Goal: Task Accomplishment & Management: Complete application form

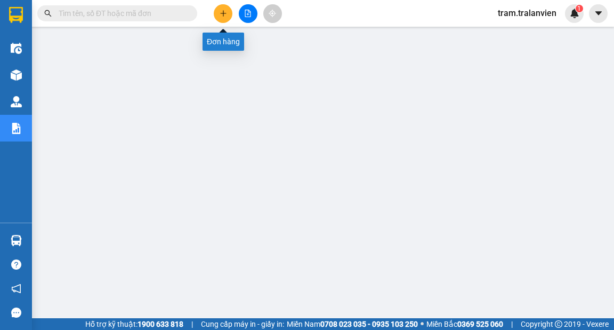
click at [223, 13] on icon "plus" at bounding box center [223, 13] width 1 height 6
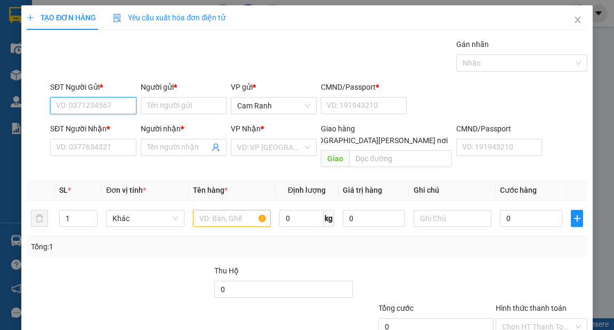
click at [64, 107] on input "SĐT Người Gửi *" at bounding box center [93, 105] width 86 height 17
type input "0388308890"
click at [110, 122] on div "0388308890 - [PERSON_NAME]" at bounding box center [108, 127] width 105 height 12
type input "THUYỀN"
type input "1"
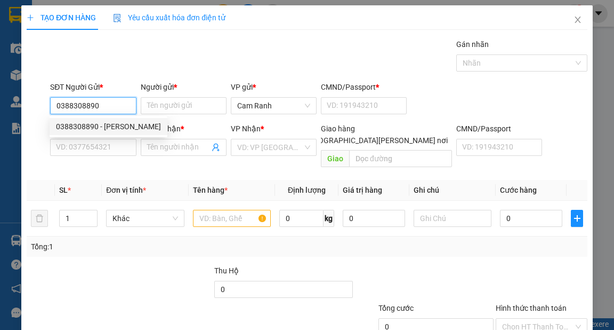
type input "0783999949"
type input "[PERSON_NAME] GIÂY"
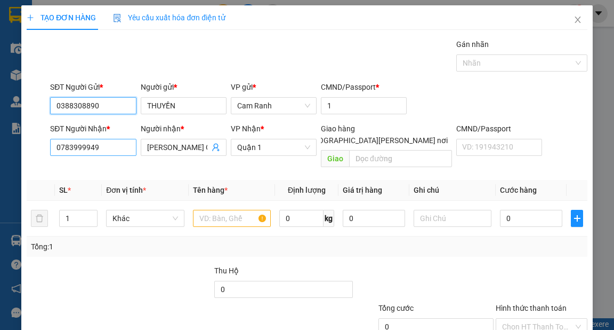
type input "0388308890"
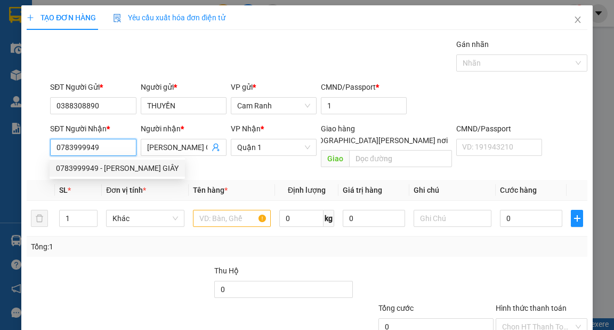
drag, startPoint x: 99, startPoint y: 148, endPoint x: 46, endPoint y: 146, distance: 52.3
click at [46, 146] on div "SĐT Người [PERSON_NAME] * 0783999949 Người [PERSON_NAME] * [PERSON_NAME] GIÂY […" at bounding box center [307, 147] width 563 height 49
click at [57, 149] on input "SĐT Người Nhận *" at bounding box center [93, 147] width 86 height 17
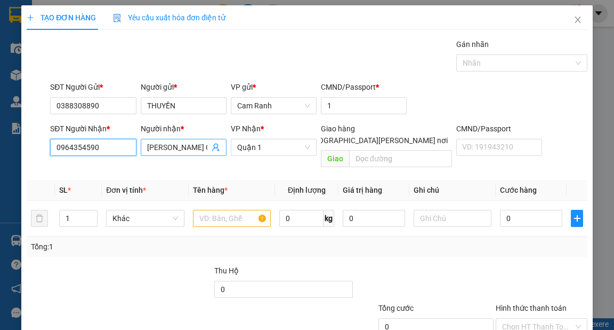
type input "0964354590"
drag, startPoint x: 178, startPoint y: 148, endPoint x: 147, endPoint y: 148, distance: 30.9
click at [147, 148] on input "[PERSON_NAME] GIÂY" at bounding box center [178, 147] width 62 height 12
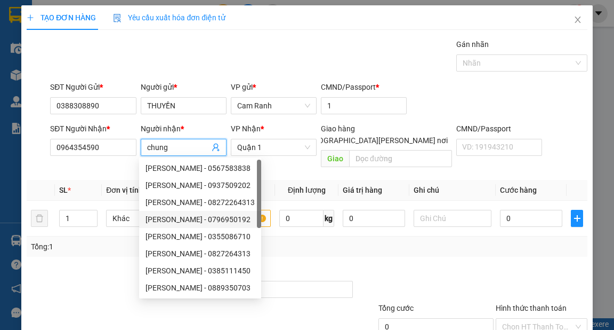
type input "chung"
click at [260, 247] on div "Transit Pickup Surcharge Ids Transit Deliver Surcharge Ids Transit Deliver Surc…" at bounding box center [307, 211] width 560 height 347
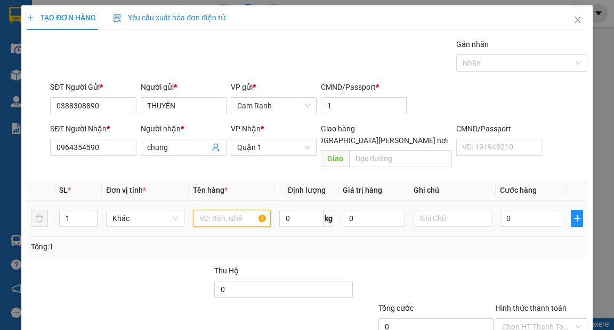
click at [214, 210] on input "text" at bounding box center [232, 218] width 78 height 17
type input "1xm 79db 02606"
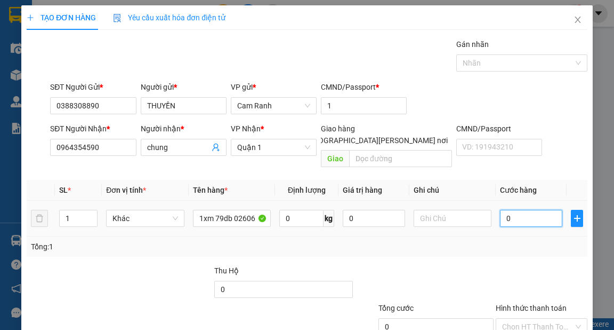
click at [511, 210] on input "0" at bounding box center [531, 218] width 62 height 17
type input "4"
type input "45"
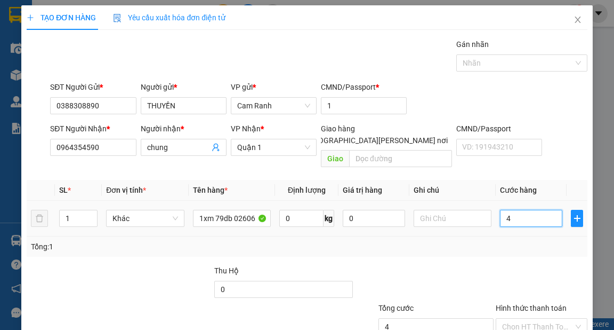
type input "45"
type input "450"
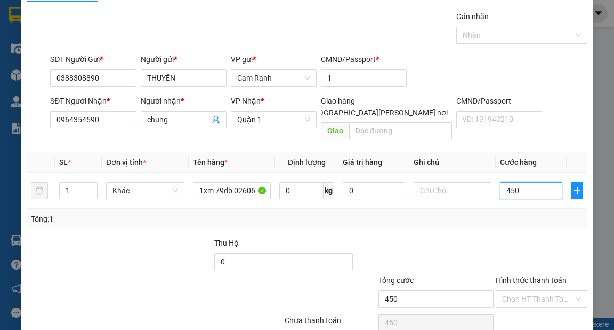
scroll to position [64, 0]
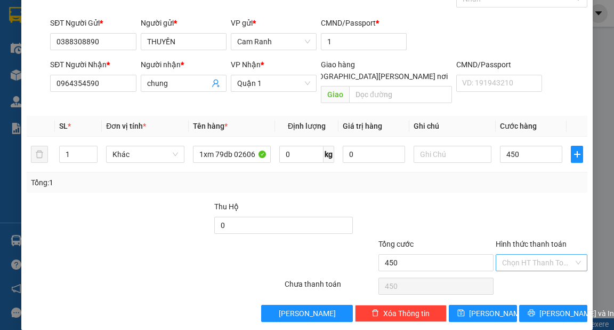
type input "450.000"
click at [519, 254] on input "Hình thức thanh toán" at bounding box center [537, 262] width 71 height 16
click at [518, 272] on div "Tại văn phòng" at bounding box center [536, 271] width 78 height 12
type input "0"
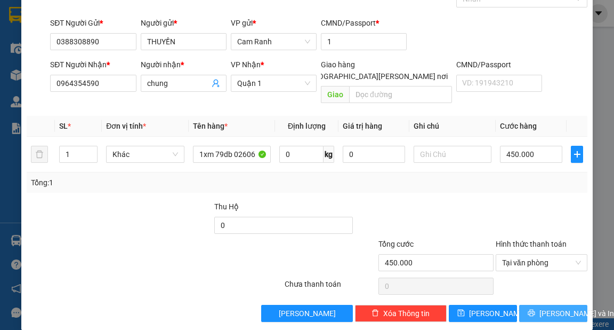
click at [542, 307] on span "[PERSON_NAME] và In" at bounding box center [577, 313] width 75 height 12
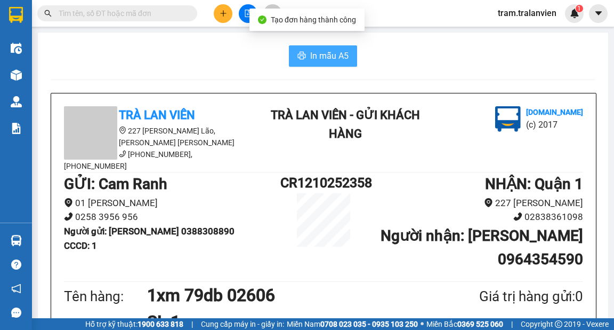
click at [301, 56] on icon "printer" at bounding box center [302, 55] width 9 height 9
